Goal: Connect with others: Connect with other users

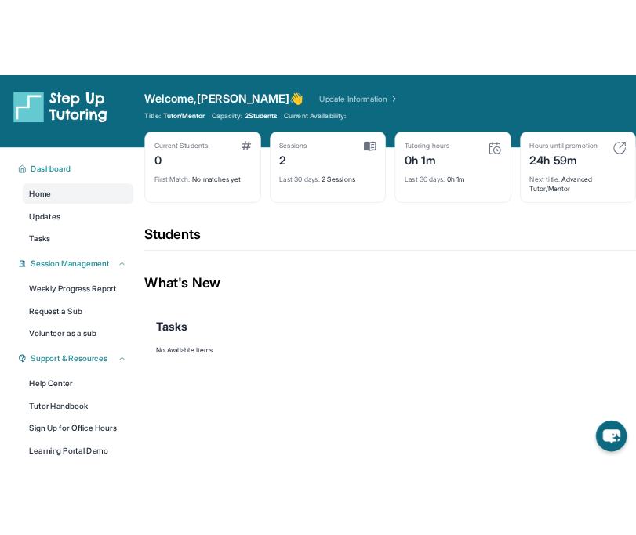
scroll to position [42, 0]
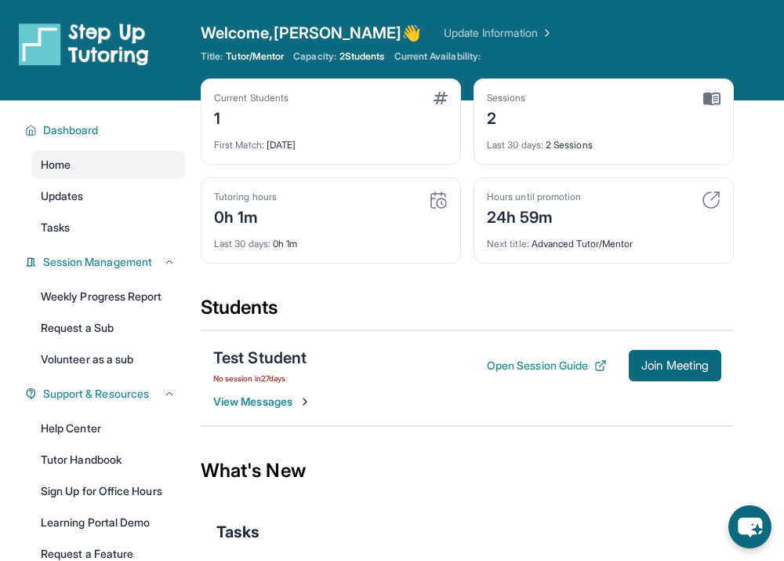
click at [257, 404] on span "View Messages" at bounding box center [262, 402] width 98 height 16
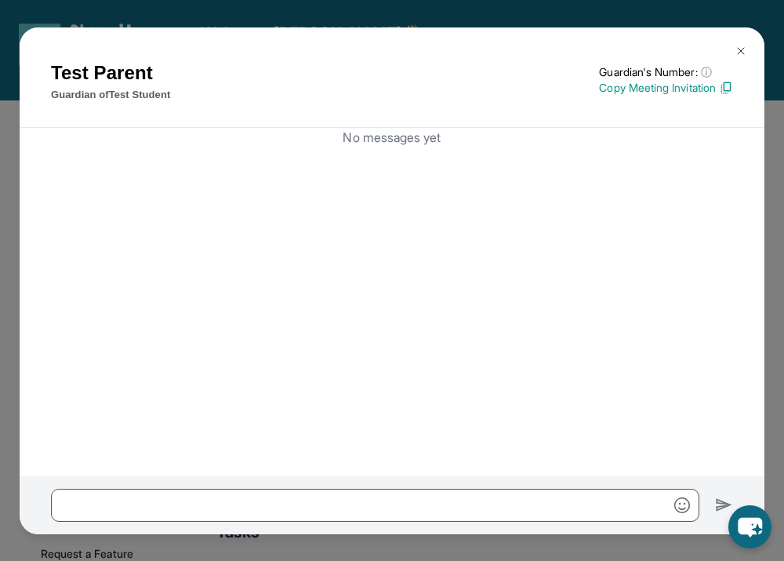
click at [731, 45] on button at bounding box center [740, 50] width 31 height 31
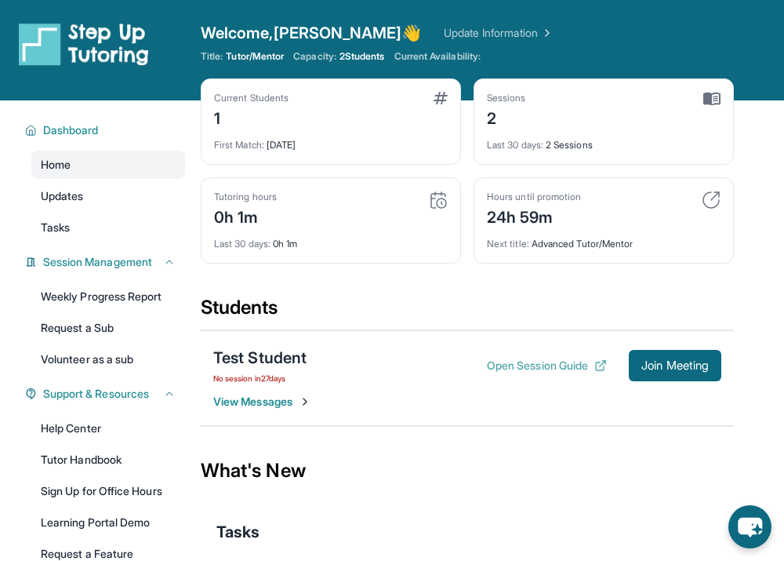
click at [540, 369] on button "Open Session Guide" at bounding box center [547, 365] width 120 height 16
click at [643, 357] on button "Join Meeting" at bounding box center [675, 365] width 93 height 31
click at [269, 360] on div "Test Student" at bounding box center [259, 358] width 93 height 22
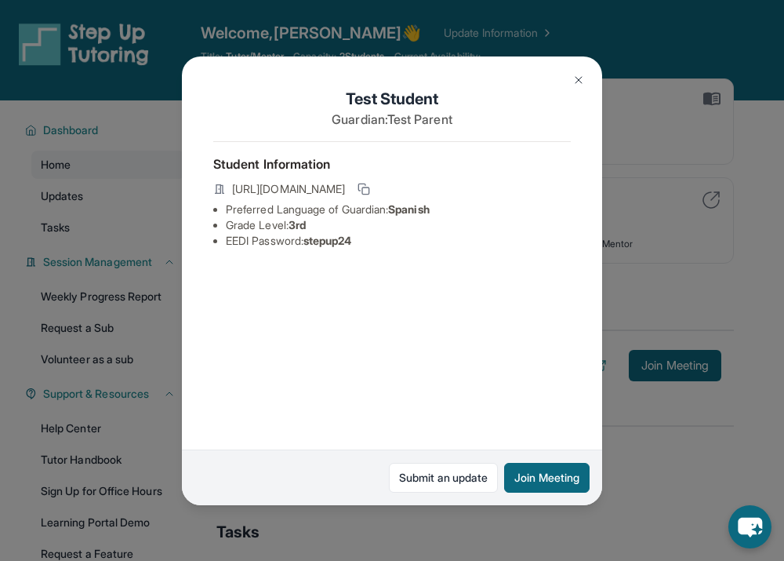
click at [575, 74] on img at bounding box center [578, 80] width 13 height 13
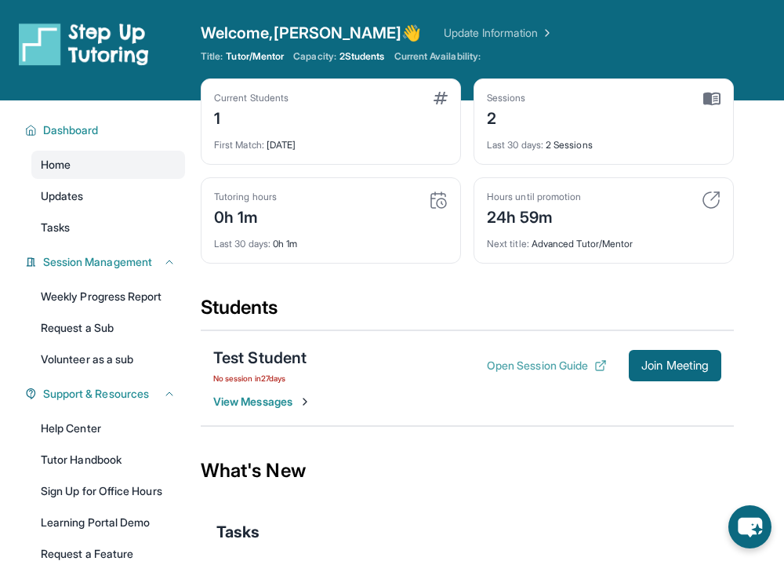
click at [597, 367] on icon at bounding box center [600, 365] width 13 height 13
click at [543, 368] on button "Open Session Guide" at bounding box center [547, 365] width 120 height 16
click at [659, 370] on span "Join Meeting" at bounding box center [674, 365] width 67 height 9
click at [258, 358] on div "Test Student" at bounding box center [259, 358] width 93 height 22
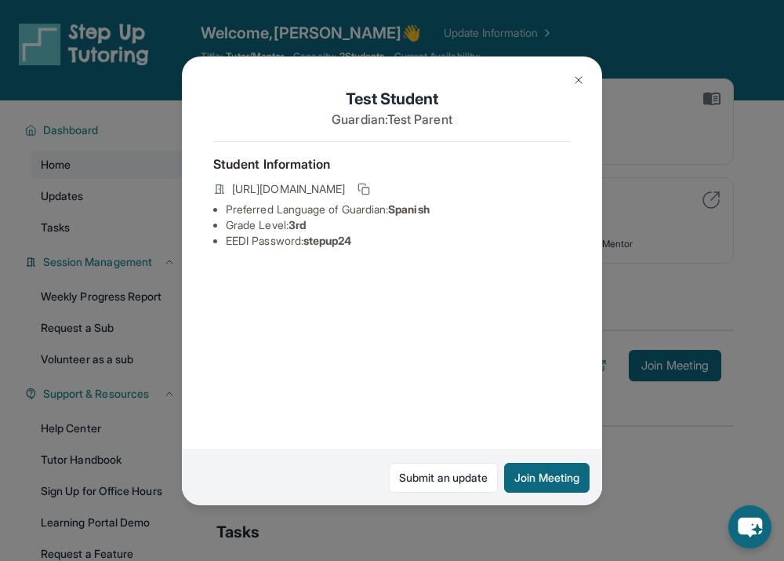
click at [581, 78] on img at bounding box center [578, 80] width 13 height 13
